Goal: Information Seeking & Learning: Learn about a topic

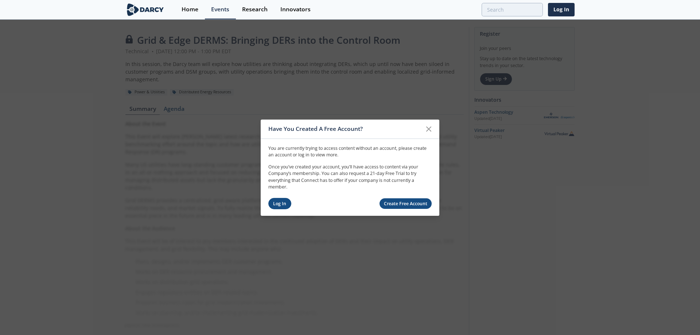
click at [273, 204] on link "Log In" at bounding box center [279, 203] width 23 height 11
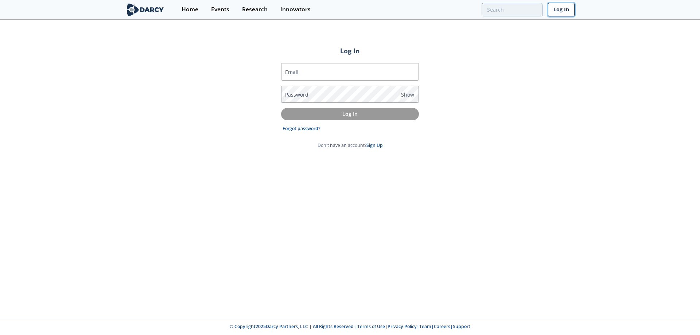
click at [557, 8] on link "Log In" at bounding box center [561, 9] width 27 height 13
click at [154, 9] on img at bounding box center [145, 9] width 40 height 13
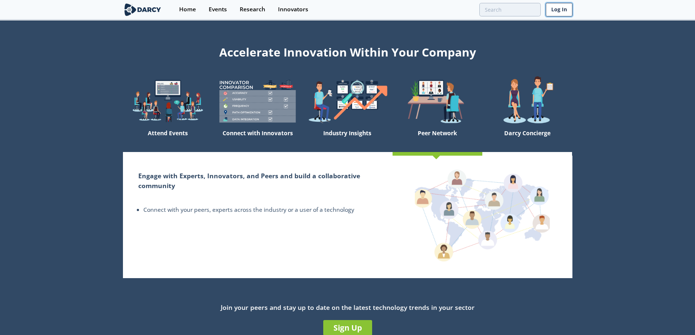
click at [554, 4] on link "Log In" at bounding box center [559, 9] width 27 height 13
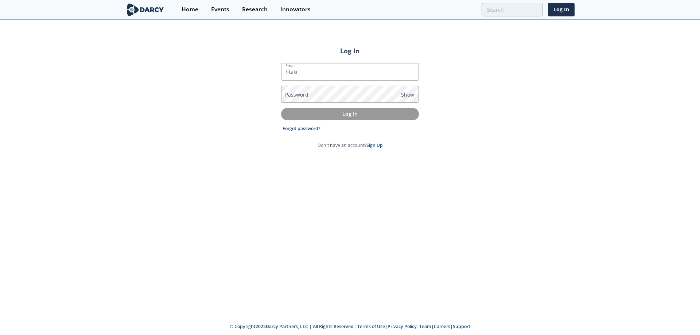
type input "[EMAIL_ADDRESS][DOMAIN_NAME]"
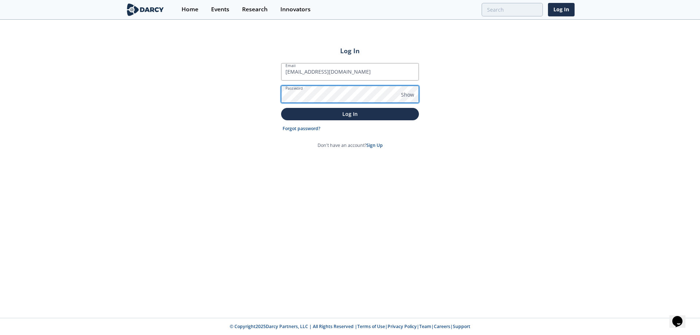
click at [281, 108] on button "Log In" at bounding box center [350, 114] width 138 height 12
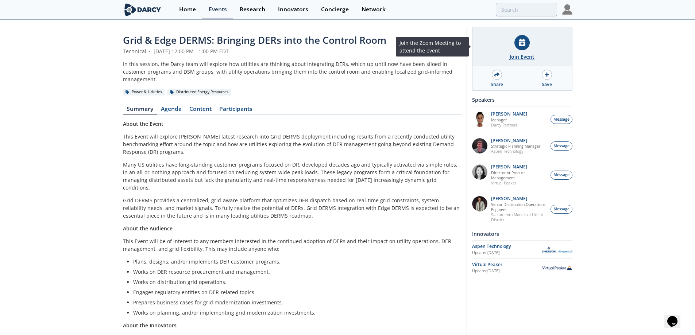
click at [511, 44] on div "Join Event" at bounding box center [522, 46] width 100 height 39
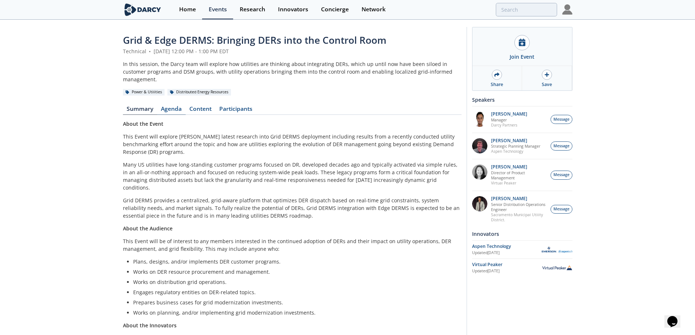
click at [170, 106] on link "Agenda" at bounding box center [171, 110] width 28 height 9
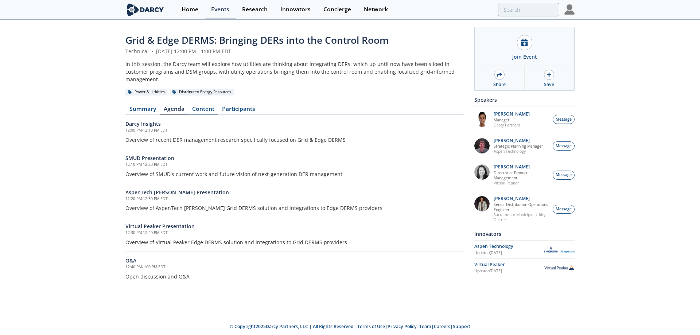
click at [214, 106] on link "Content" at bounding box center [203, 110] width 30 height 9
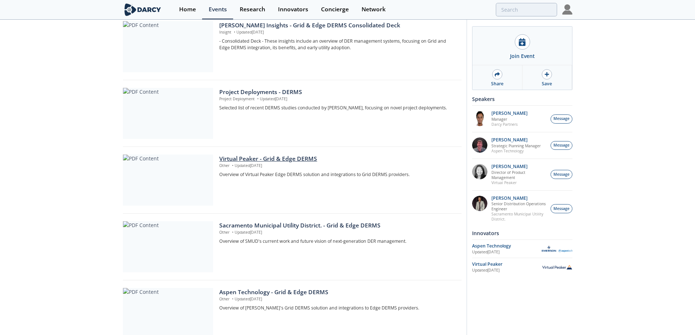
scroll to position [219, 0]
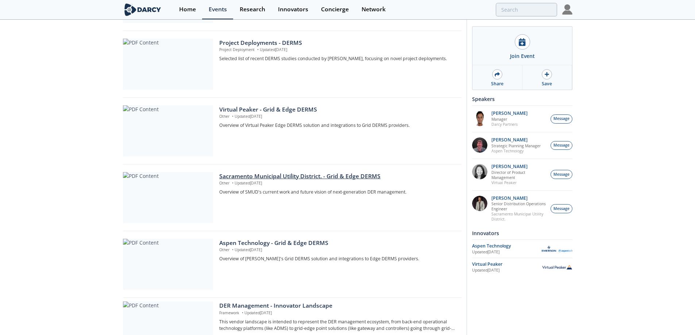
click at [262, 172] on div "Sacramento Municipal Utility District. - Grid & Edge DERMS" at bounding box center [337, 176] width 237 height 9
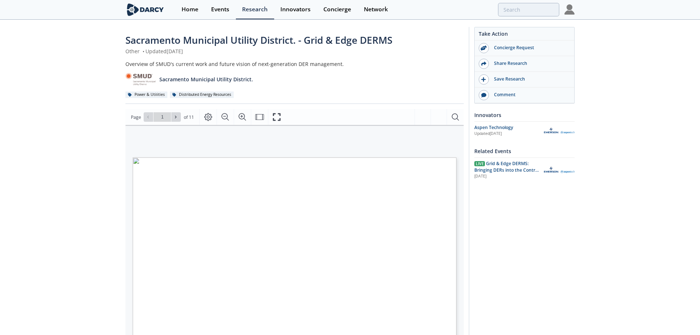
type input "2"
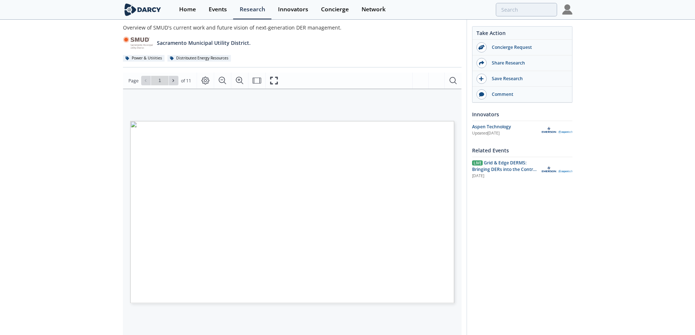
scroll to position [73, 0]
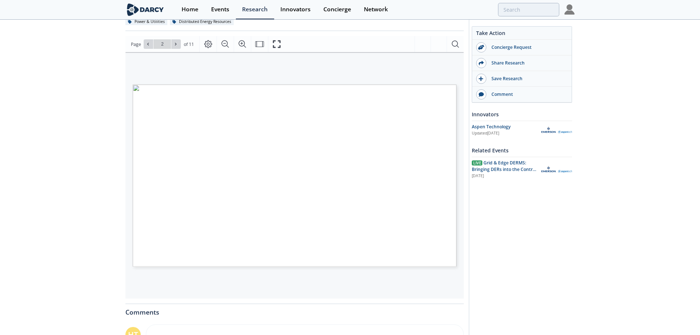
type input "3"
type input "4"
type input "5"
